Goal: Transaction & Acquisition: Book appointment/travel/reservation

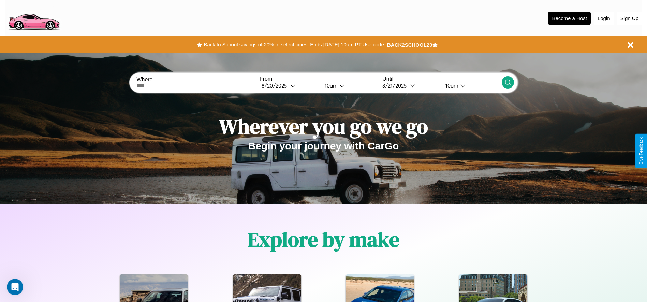
click at [294, 45] on button "Back to School savings of 20% in select cities! Ends 9/1 at 10am PT. Use code:" at bounding box center [294, 45] width 185 height 10
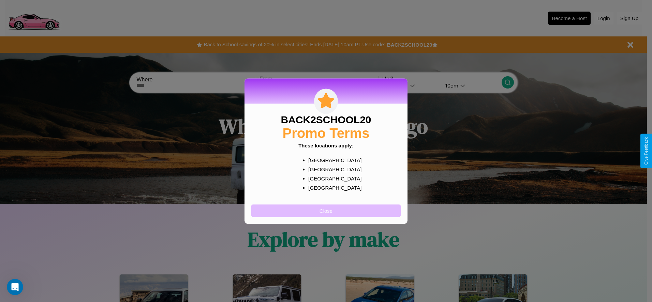
click at [326, 211] on button "Close" at bounding box center [325, 210] width 149 height 13
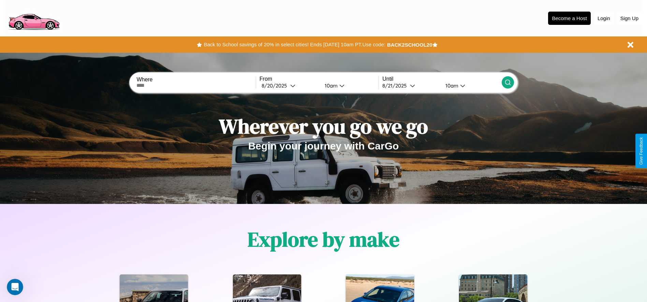
click at [196, 86] on input "text" at bounding box center [195, 85] width 119 height 5
type input "**********"
click at [289, 86] on div "8 / 20 / 2025" at bounding box center [275, 85] width 29 height 6
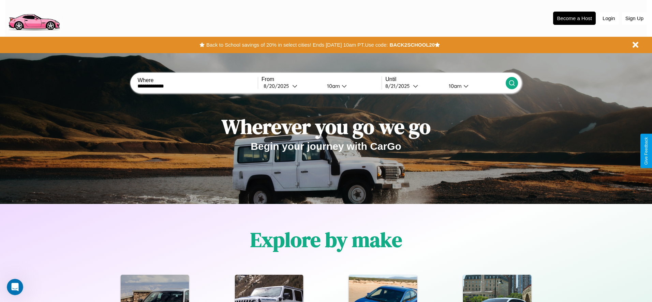
select select "*"
select select "****"
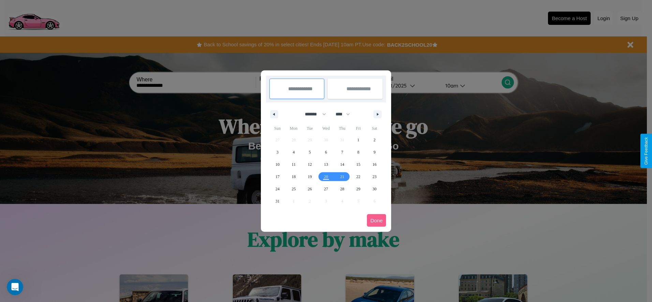
drag, startPoint x: 312, startPoint y: 114, endPoint x: 326, endPoint y: 137, distance: 26.3
click at [312, 114] on select "******* ******** ***** ***** *** **** **** ****** ********* ******* ******** **…" at bounding box center [314, 114] width 29 height 11
select select "*"
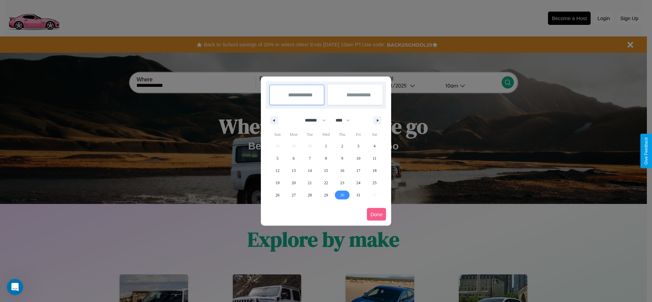
click at [342, 195] on span "30" at bounding box center [342, 195] width 4 height 12
type input "**********"
click at [377, 120] on icon "button" at bounding box center [378, 120] width 3 height 3
select select "**"
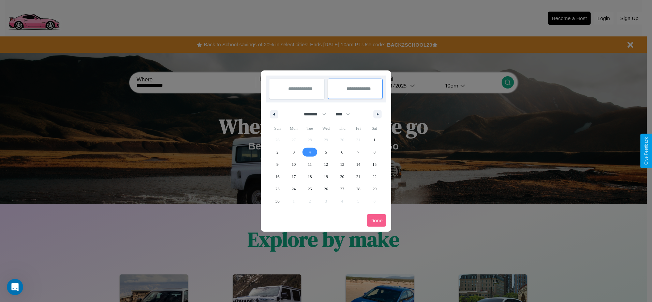
click at [309, 152] on span "4" at bounding box center [310, 152] width 2 height 12
type input "**********"
select select "*"
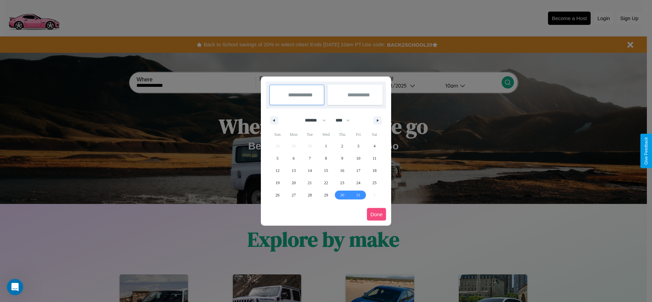
click at [376, 214] on button "Done" at bounding box center [376, 214] width 19 height 13
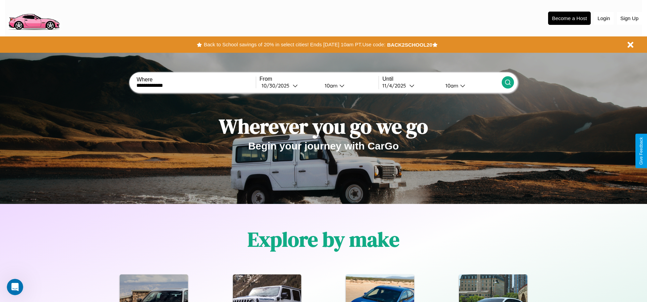
click at [330, 86] on div "10am" at bounding box center [330, 85] width 18 height 6
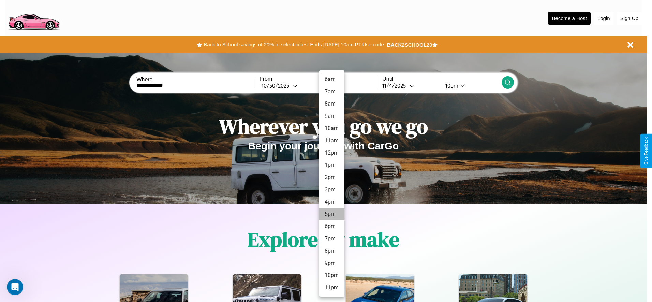
click at [331, 214] on li "5pm" at bounding box center [331, 214] width 25 height 12
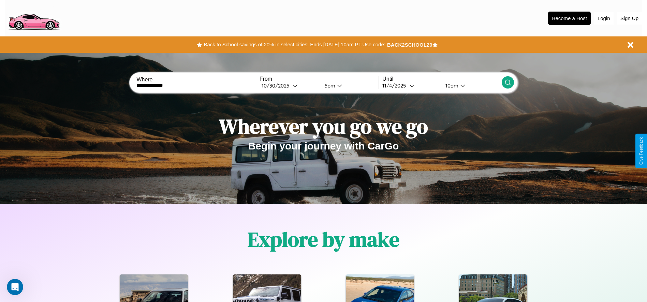
click at [507, 82] on icon at bounding box center [507, 82] width 7 height 7
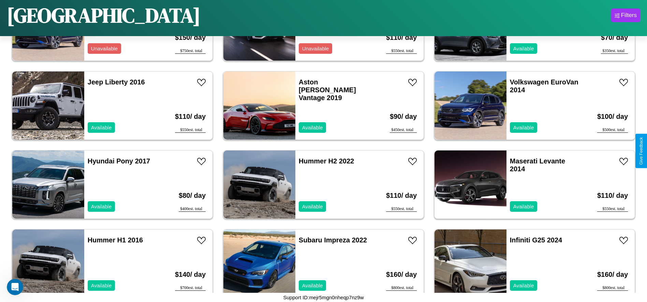
scroll to position [1895, 0]
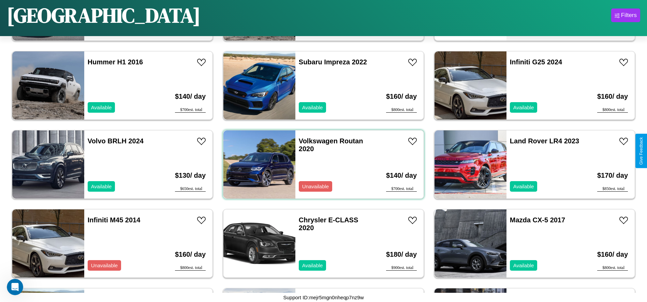
click at [321, 165] on div "Volkswagen Routan 2020 Unavailable" at bounding box center [334, 165] width 79 height 68
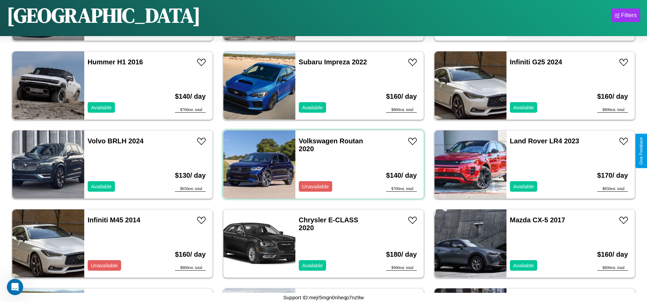
click at [321, 165] on div "Volkswagen Routan 2020 Unavailable" at bounding box center [334, 165] width 79 height 68
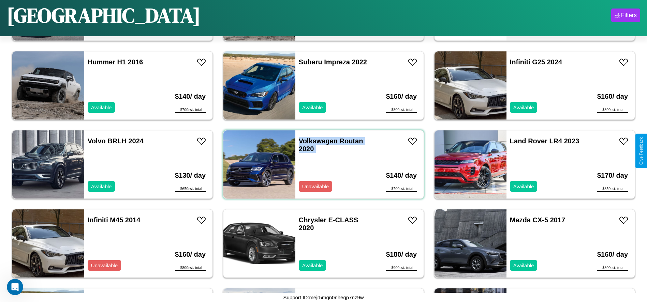
click at [321, 165] on div "Volkswagen Routan 2020 Unavailable" at bounding box center [334, 165] width 79 height 68
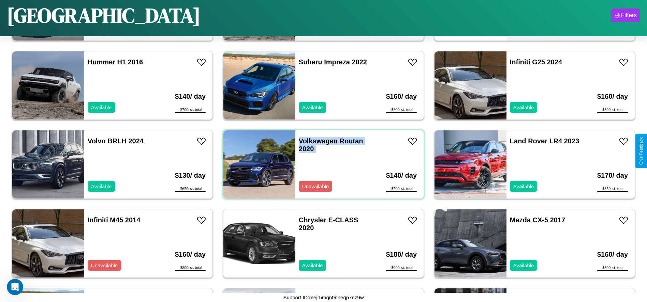
click at [321, 165] on div "Volkswagen Routan 2020 Unavailable" at bounding box center [334, 165] width 79 height 68
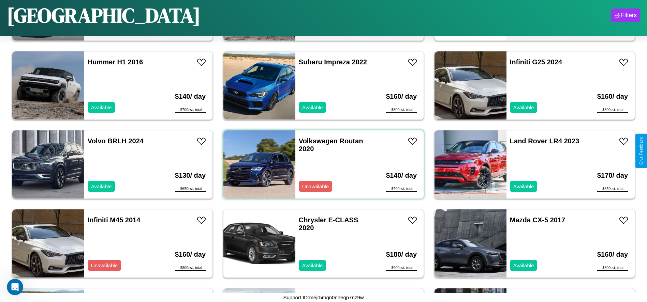
click at [321, 165] on div "Volkswagen Routan 2020 Unavailable" at bounding box center [334, 165] width 79 height 68
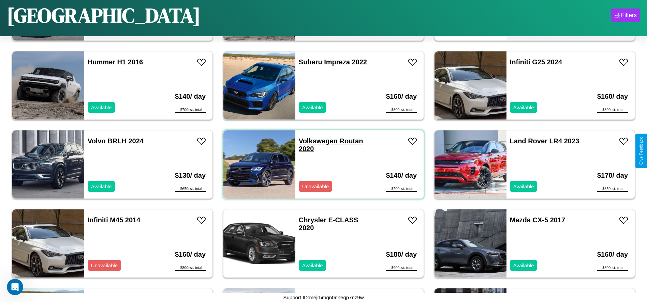
click at [315, 141] on link "Volkswagen Routan 2020" at bounding box center [331, 144] width 64 height 15
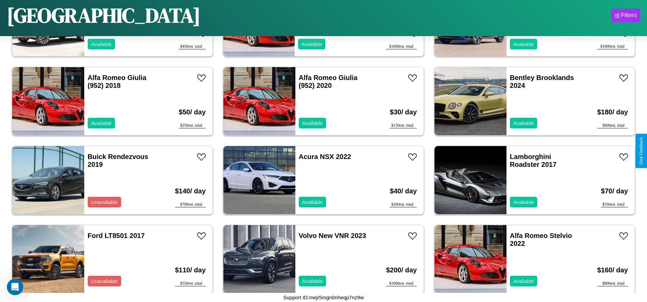
scroll to position [3476, 0]
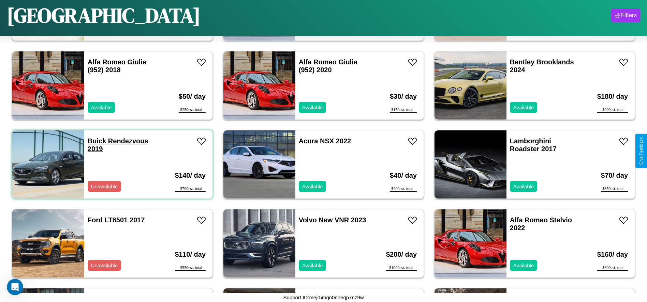
click at [96, 141] on link "Buick Rendezvous 2019" at bounding box center [118, 144] width 61 height 15
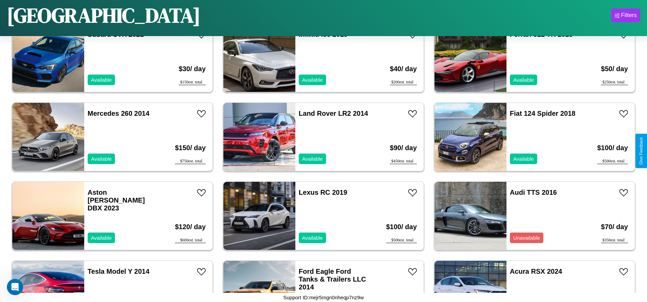
scroll to position [867, 0]
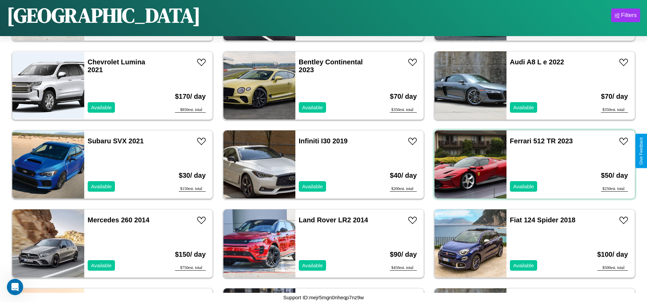
click at [530, 165] on div "Ferrari 512 TR 2023 Available" at bounding box center [545, 165] width 79 height 68
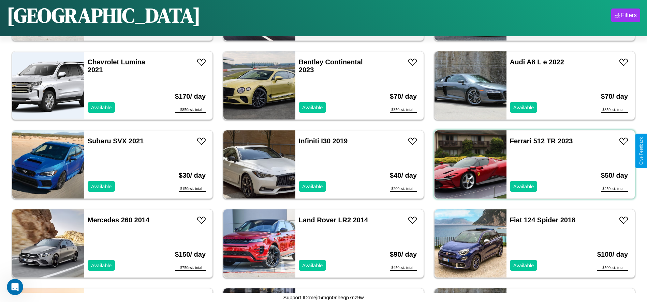
click at [530, 165] on div "Ferrari 512 TR 2023 Available" at bounding box center [545, 165] width 79 height 68
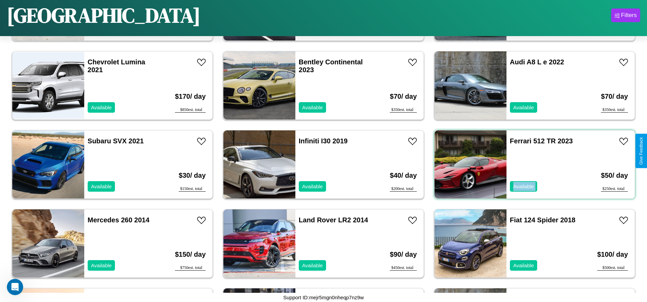
click at [530, 165] on div "Ferrari 512 TR 2023 Available" at bounding box center [545, 165] width 79 height 68
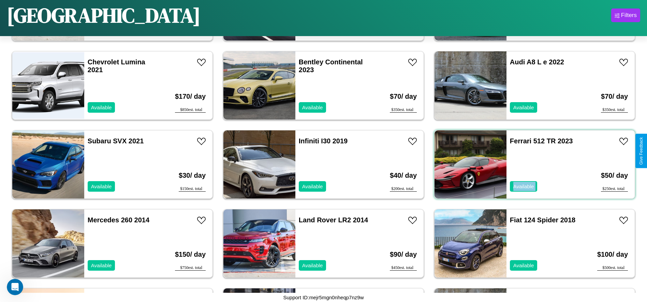
click at [530, 165] on div "Ferrari 512 TR 2023 Available" at bounding box center [545, 165] width 79 height 68
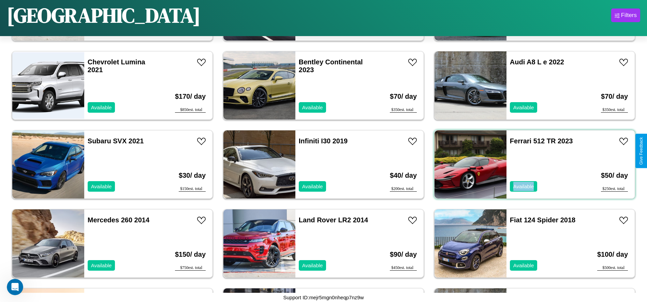
click at [530, 165] on div "Ferrari 512 TR 2023 Available" at bounding box center [545, 165] width 79 height 68
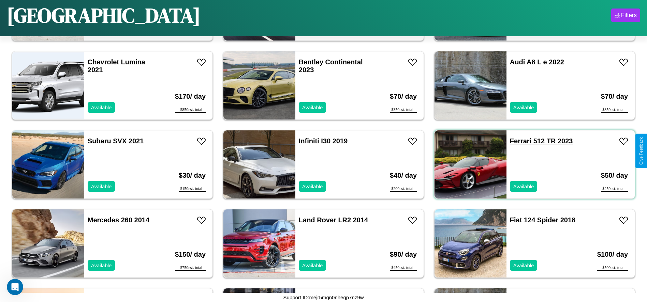
click at [516, 141] on link "Ferrari 512 TR 2023" at bounding box center [541, 140] width 63 height 7
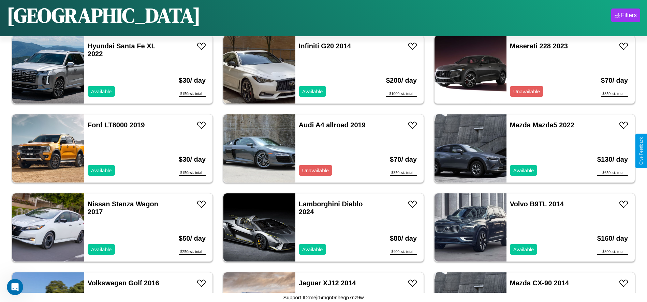
scroll to position [1578, 0]
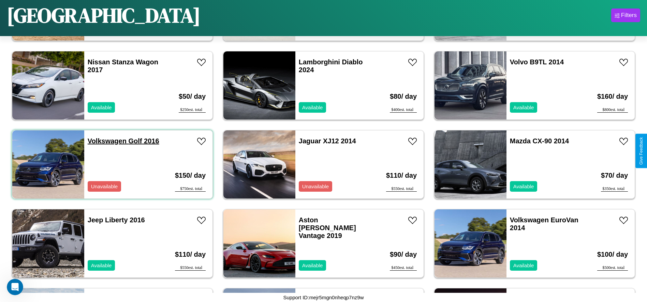
click at [106, 141] on link "Volkswagen Golf 2016" at bounding box center [124, 140] width 72 height 7
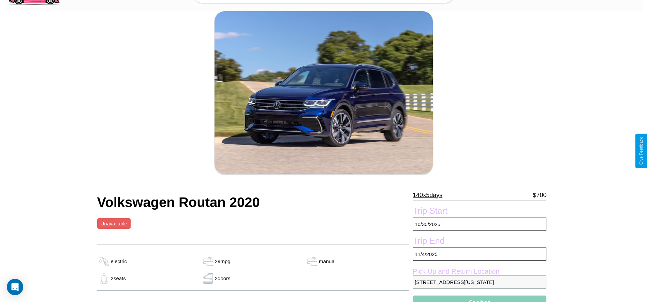
scroll to position [300, 0]
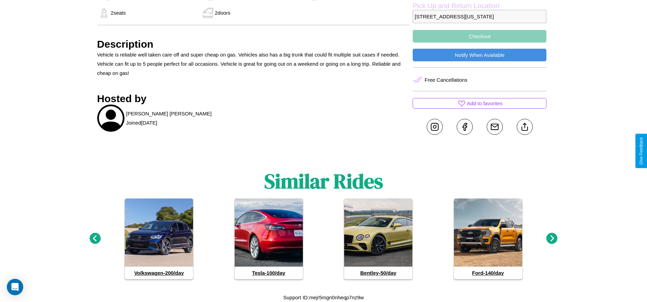
click at [95, 239] on icon at bounding box center [94, 238] width 11 height 11
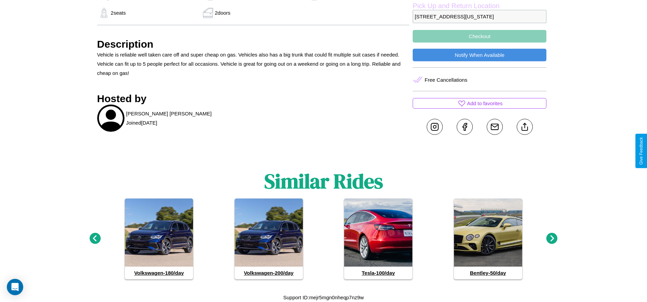
click at [551, 239] on icon at bounding box center [551, 238] width 11 height 11
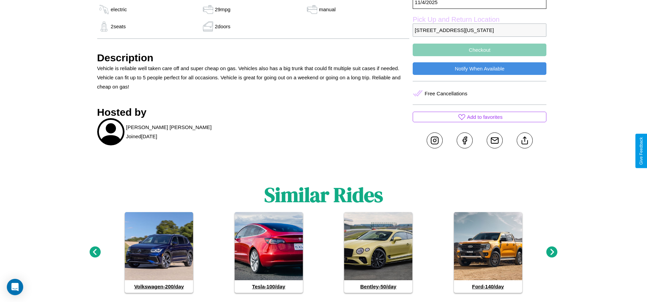
scroll to position [276, 0]
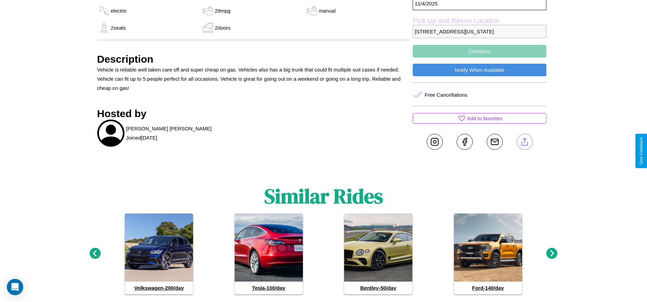
click at [524, 143] on line at bounding box center [524, 140] width 0 height 5
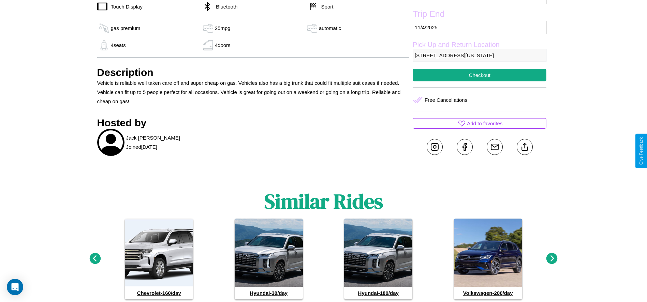
scroll to position [367, 0]
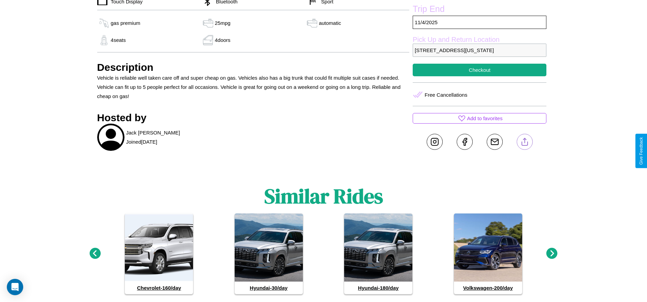
click at [524, 143] on line at bounding box center [524, 140] width 0 height 5
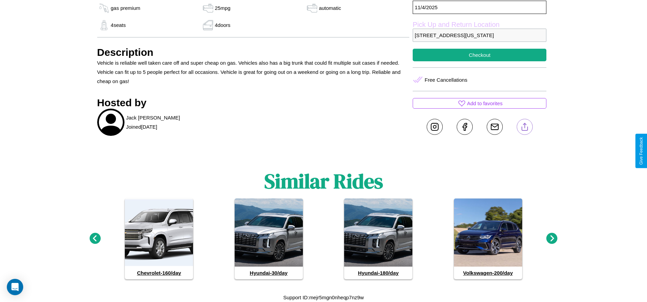
scroll to position [391, 0]
click at [551, 239] on icon at bounding box center [551, 238] width 11 height 11
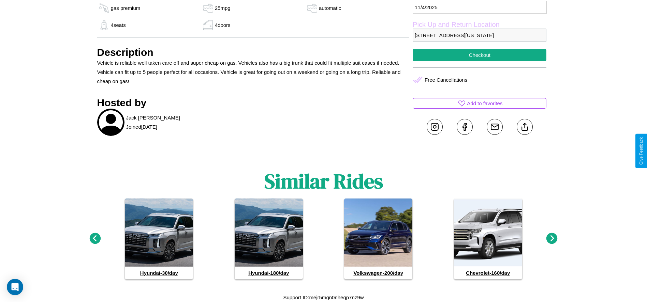
click at [551, 239] on icon at bounding box center [551, 238] width 11 height 11
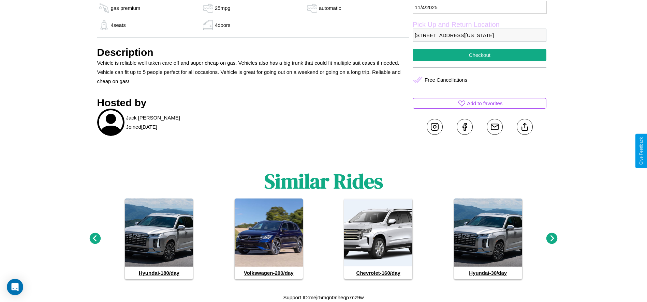
click at [551, 239] on icon at bounding box center [551, 238] width 11 height 11
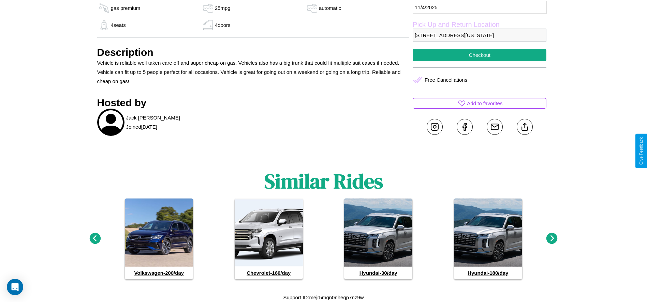
click at [95, 239] on icon at bounding box center [94, 238] width 11 height 11
